Goal: Transaction & Acquisition: Purchase product/service

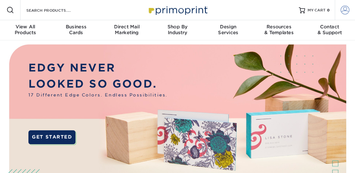
type input "alva@cbcoast.com"
click at [348, 12] on span at bounding box center [345, 10] width 9 height 9
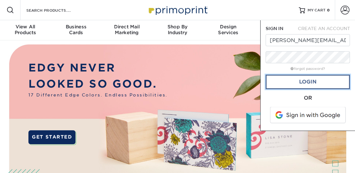
click at [325, 78] on link "Login" at bounding box center [308, 82] width 84 height 15
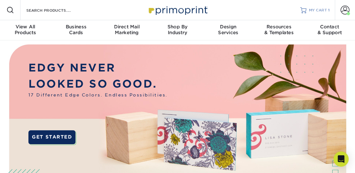
click at [317, 11] on span "MY CART" at bounding box center [318, 10] width 18 height 5
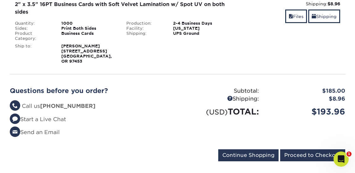
scroll to position [115, 0]
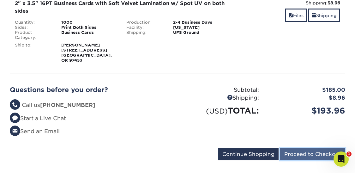
click at [312, 149] on input "Proceed to Checkout" at bounding box center [312, 154] width 65 height 12
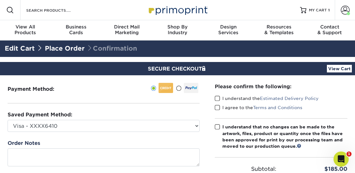
click at [333, 67] on link "View Cart" at bounding box center [339, 69] width 25 height 8
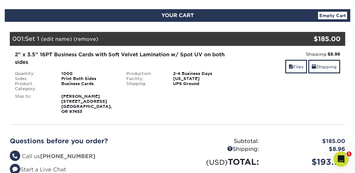
scroll to position [60, 0]
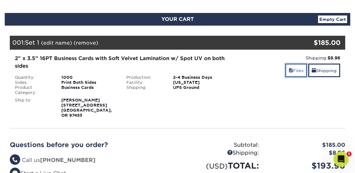
click at [286, 71] on link "Files" at bounding box center [296, 71] width 22 height 14
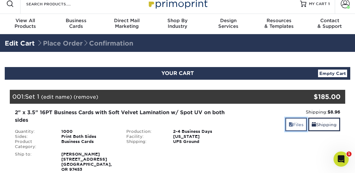
scroll to position [0, 0]
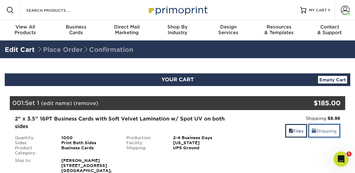
click at [326, 125] on link "Shipping" at bounding box center [324, 131] width 32 height 14
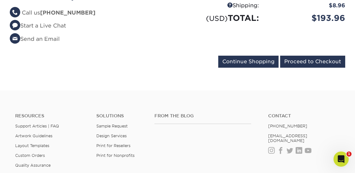
scroll to position [326, 0]
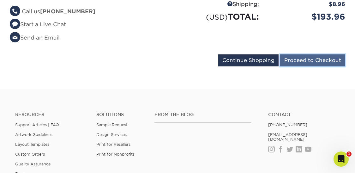
click at [311, 58] on input "Proceed to Checkout" at bounding box center [312, 60] width 65 height 12
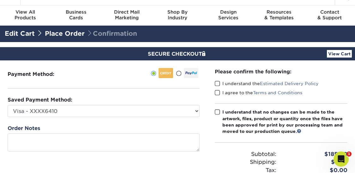
click at [218, 83] on span at bounding box center [217, 84] width 5 height 6
click at [0, 0] on input "I understand the Estimated Delivery Policy" at bounding box center [0, 0] width 0 height 0
click at [216, 92] on div "I agree to the Terms and Conditions" at bounding box center [281, 93] width 133 height 9
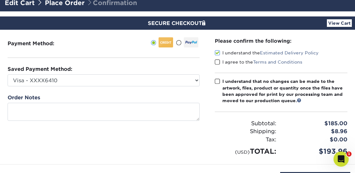
click at [216, 112] on hr at bounding box center [281, 112] width 133 height 0
click at [217, 82] on span at bounding box center [217, 81] width 5 height 6
click at [0, 0] on input "I understand that no changes can be made to the artwork, files, product or quan…" at bounding box center [0, 0] width 0 height 0
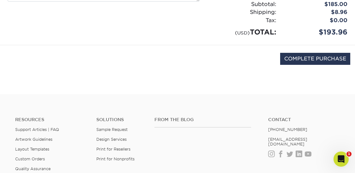
scroll to position [165, 0]
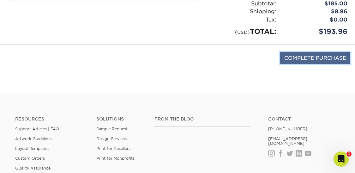
click at [302, 58] on input "COMPLETE PURCHASE" at bounding box center [315, 58] width 70 height 12
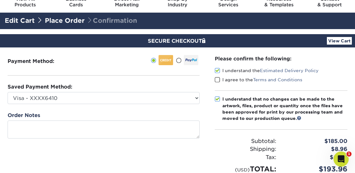
scroll to position [13, 0]
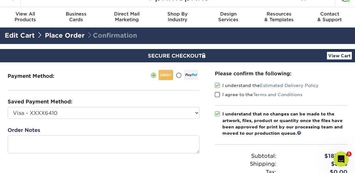
click at [217, 95] on span at bounding box center [217, 95] width 5 height 6
click at [0, 0] on input "I agree to the Terms and Conditions" at bounding box center [0, 0] width 0 height 0
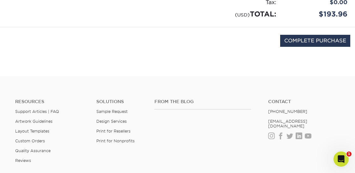
scroll to position [184, 0]
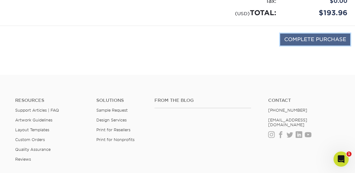
click at [316, 40] on input "COMPLETE PURCHASE" at bounding box center [315, 39] width 70 height 12
type input "PROCESSING, PLEASE WAIT..."
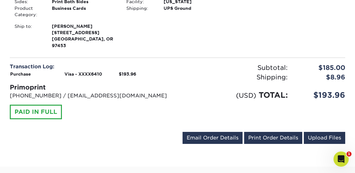
scroll to position [213, 0]
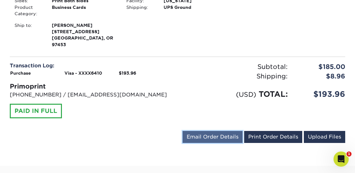
click at [202, 131] on link "Email Order Details" at bounding box center [213, 137] width 60 height 12
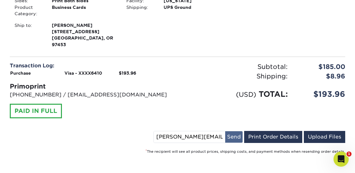
click at [234, 131] on button "Send" at bounding box center [233, 136] width 17 height 11
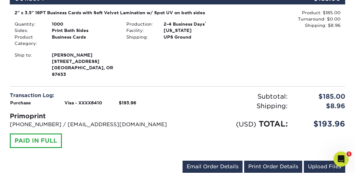
scroll to position [181, 0]
